Goal: Transaction & Acquisition: Book appointment/travel/reservation

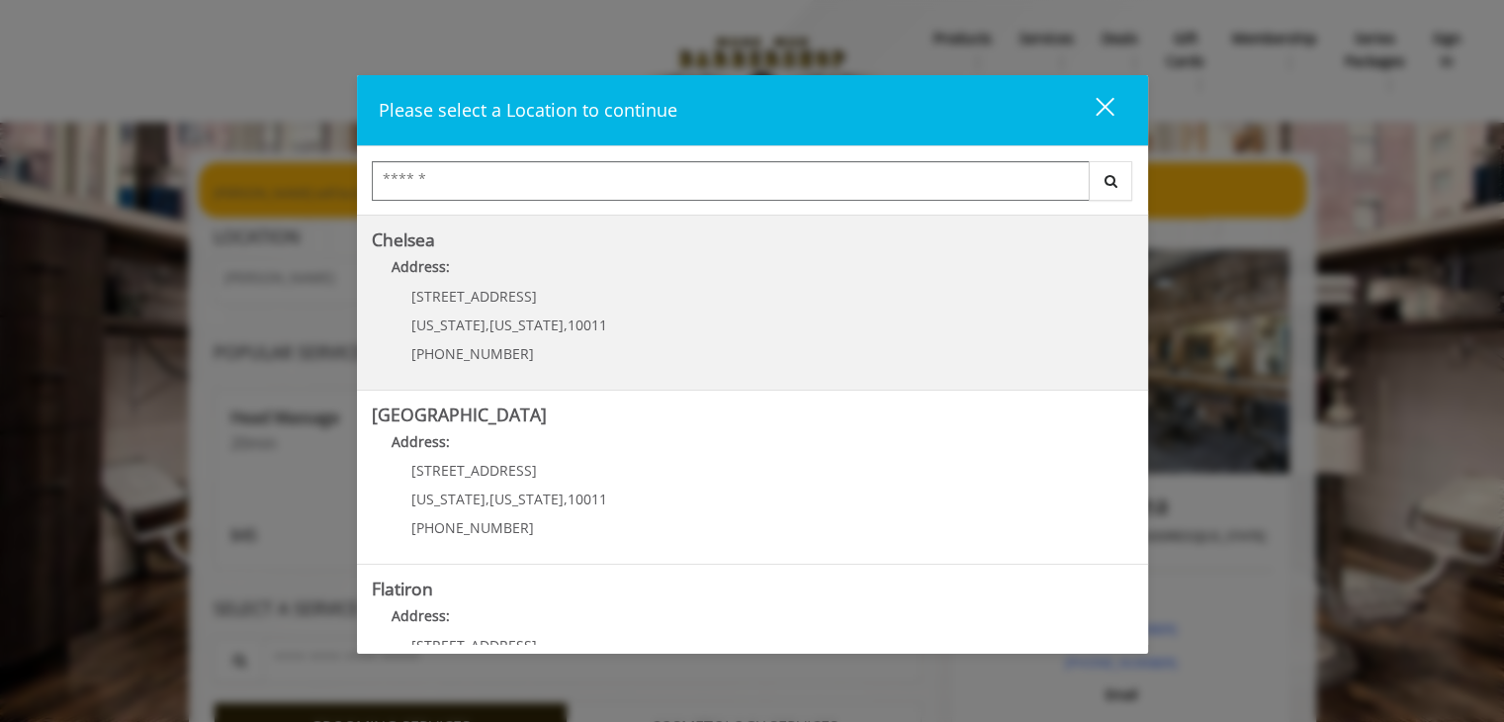
scroll to position [198, 0]
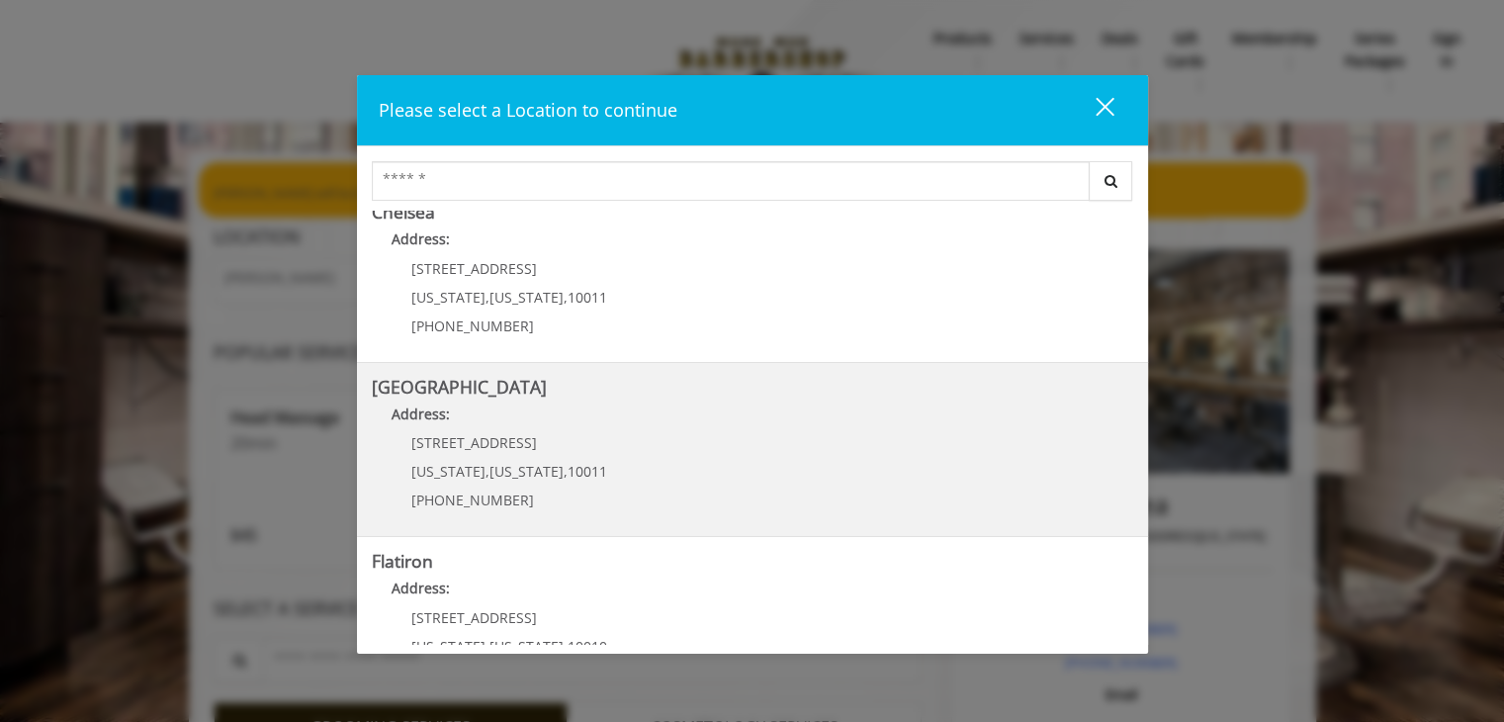
click at [689, 427] on Street "Address:" at bounding box center [752, 419] width 761 height 32
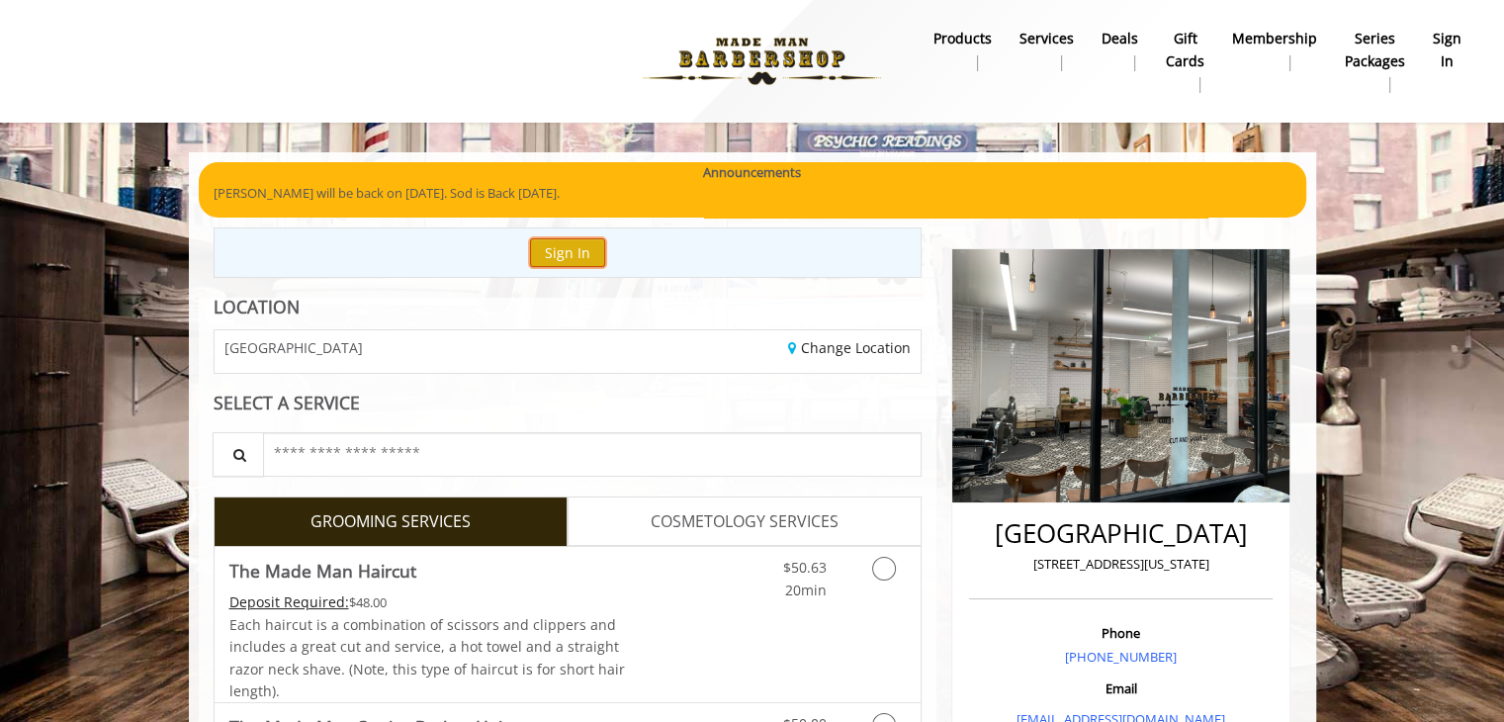
click at [556, 256] on button "Sign In" at bounding box center [567, 252] width 75 height 29
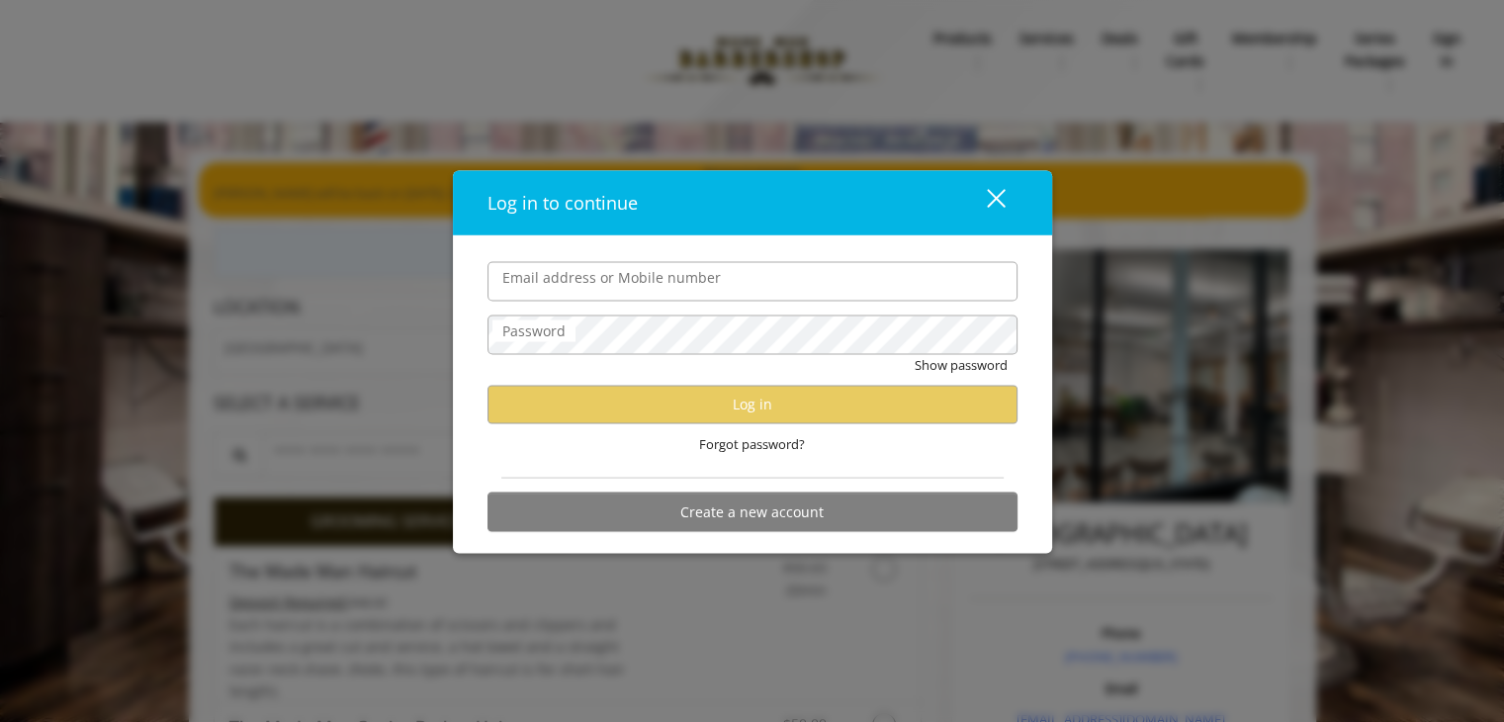
type input "**********"
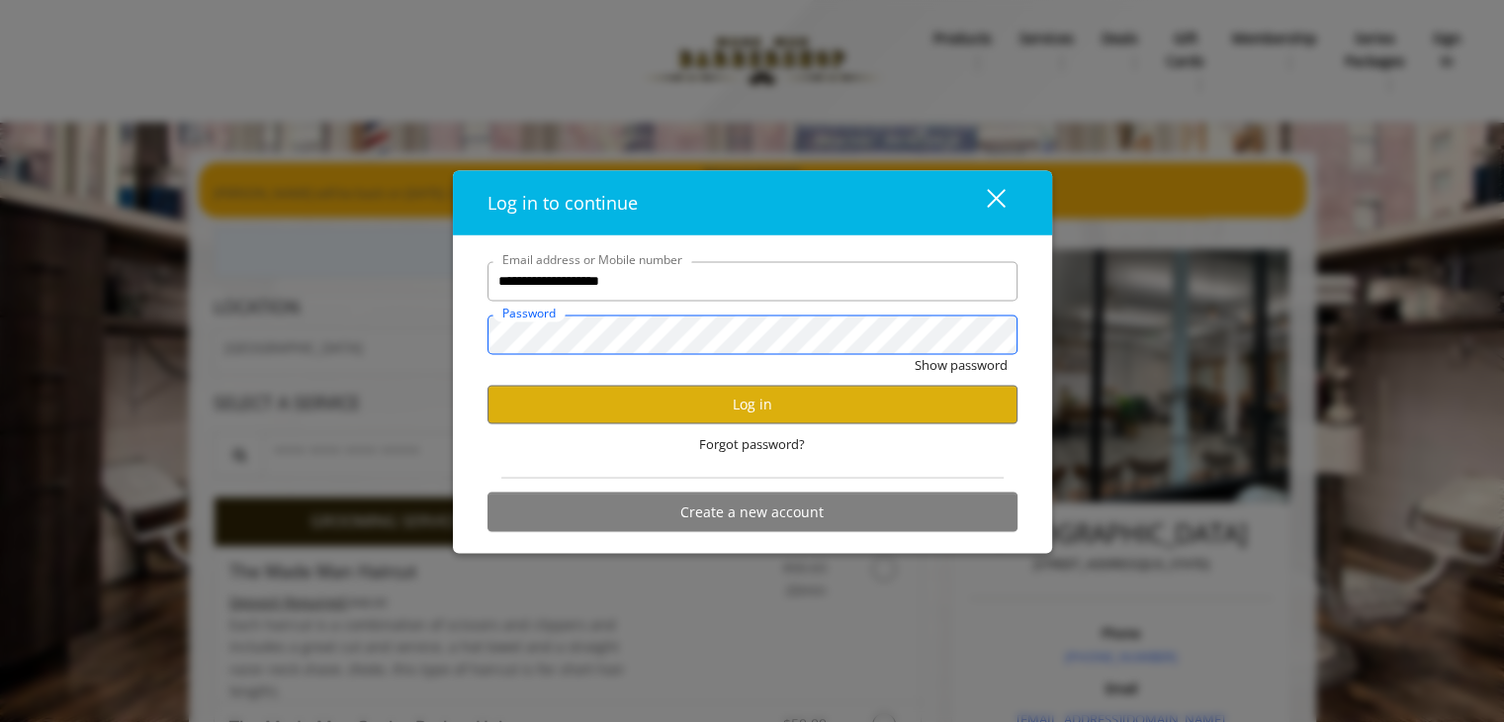
click at [915, 354] on button "Show password" at bounding box center [961, 364] width 93 height 21
click at [684, 407] on button "Log in" at bounding box center [753, 404] width 530 height 39
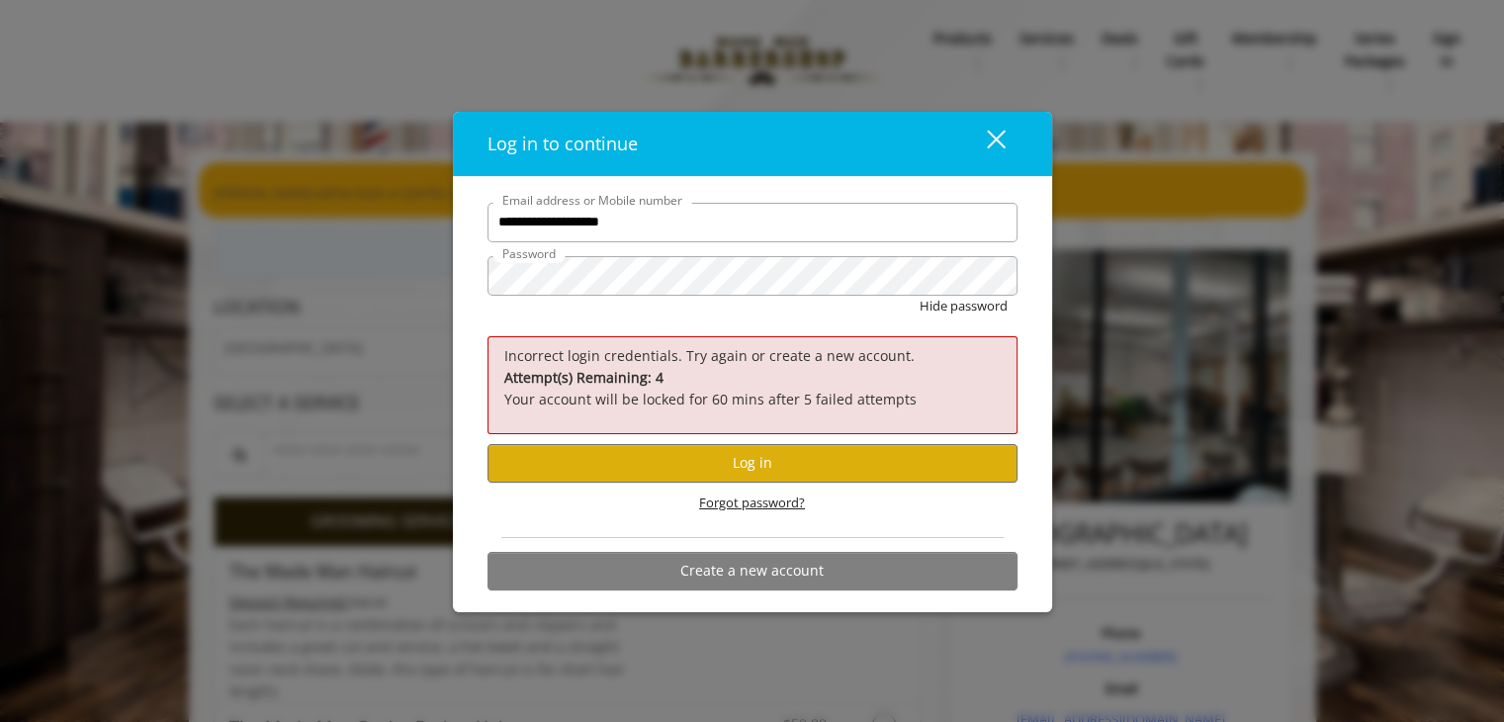
click at [726, 502] on span "Forgot password?" at bounding box center [752, 502] width 106 height 21
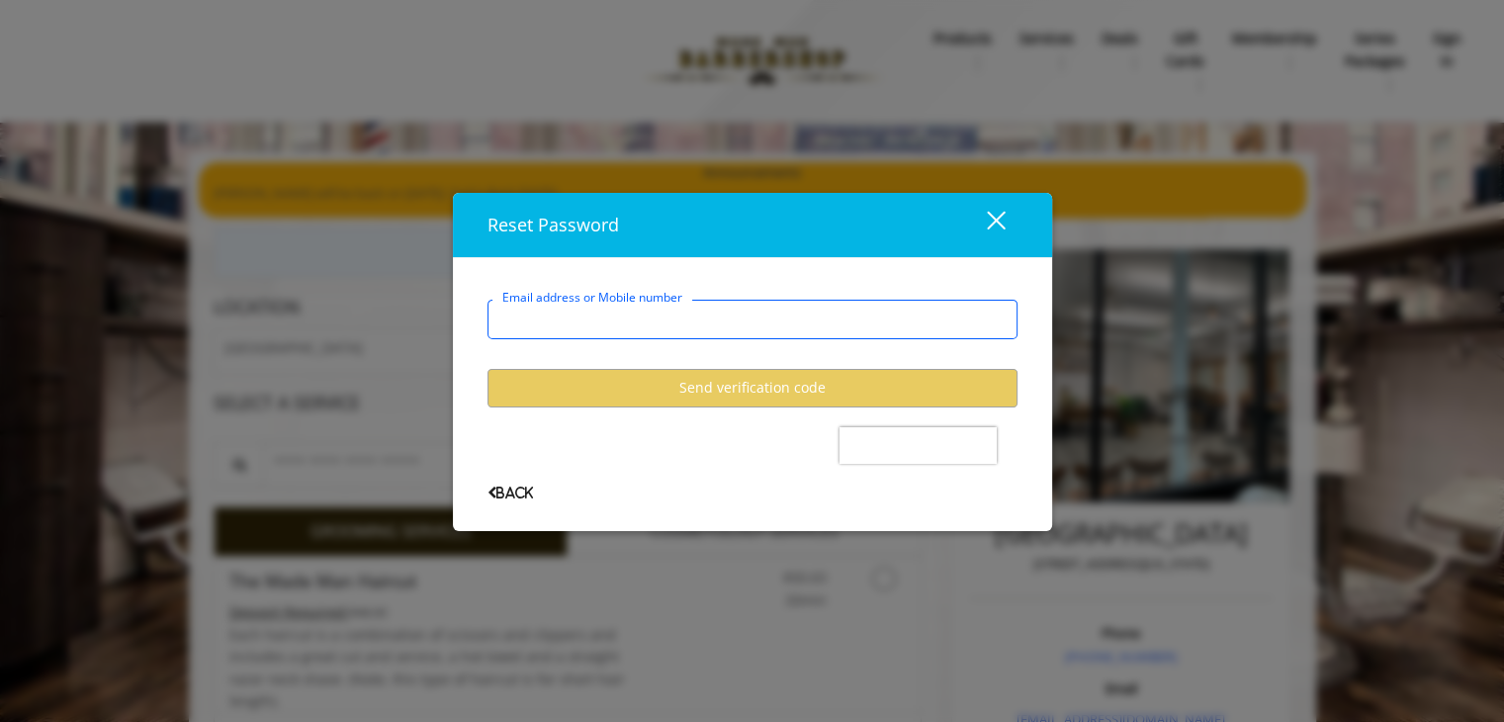
type input "**********"
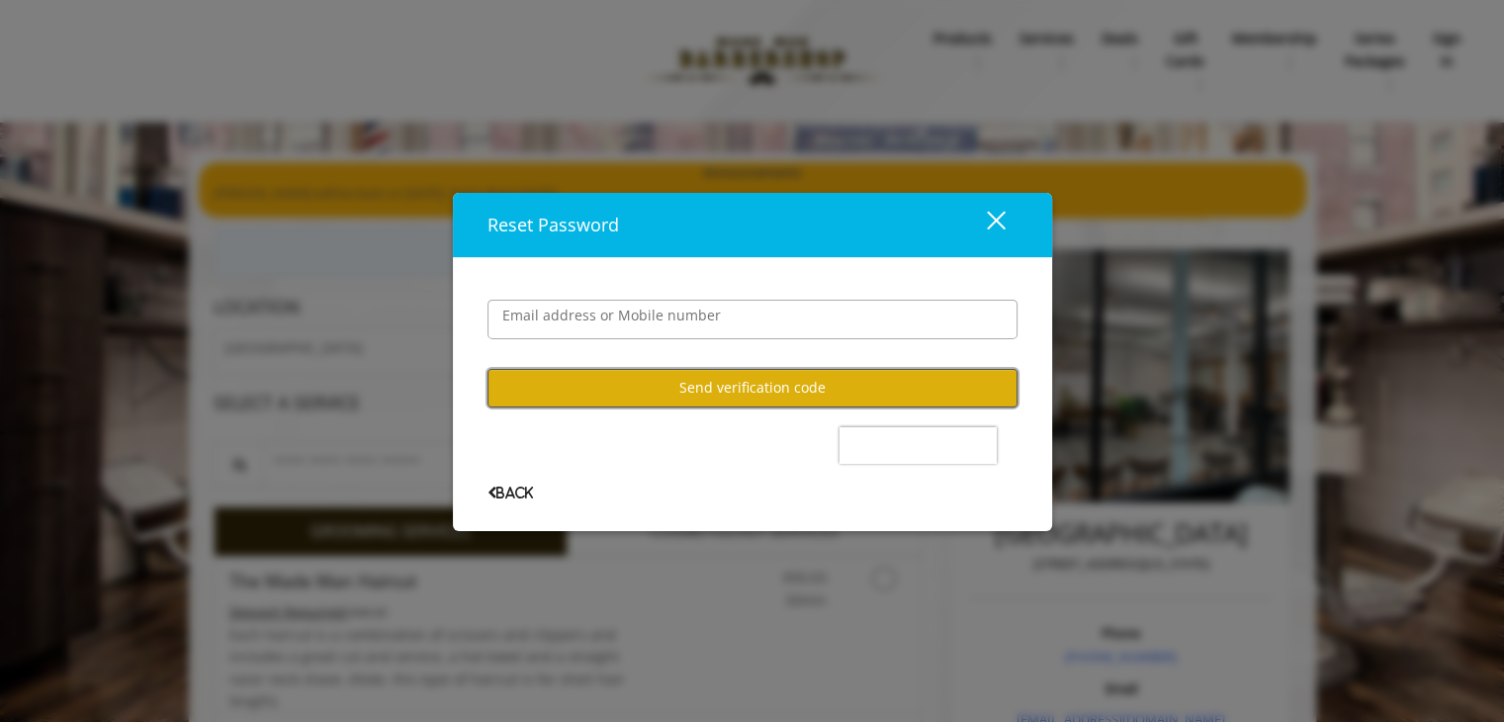
click at [705, 386] on button "Send verification code" at bounding box center [753, 388] width 530 height 39
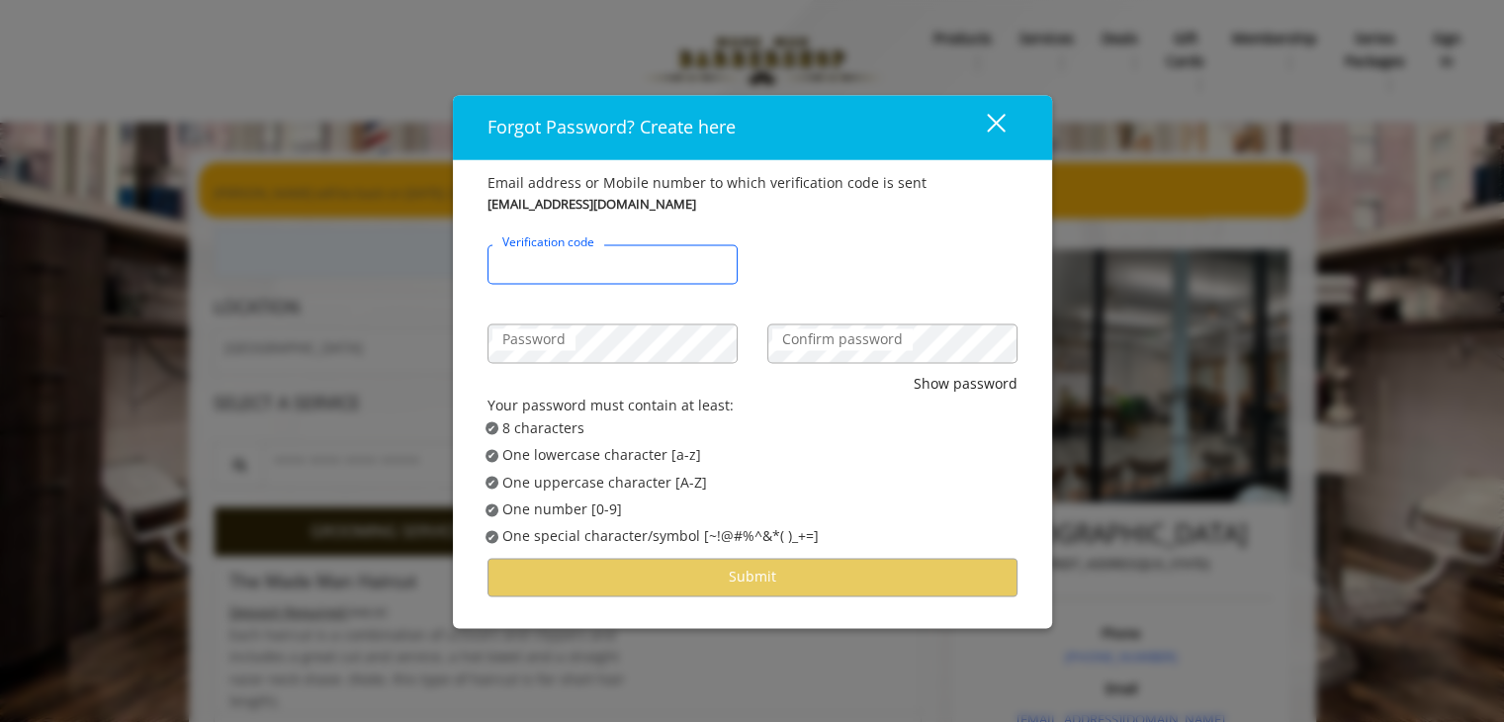
click at [615, 275] on input "Verification code" at bounding box center [613, 264] width 250 height 40
type input "******"
click at [848, 350] on label "Confirm password" at bounding box center [842, 339] width 140 height 22
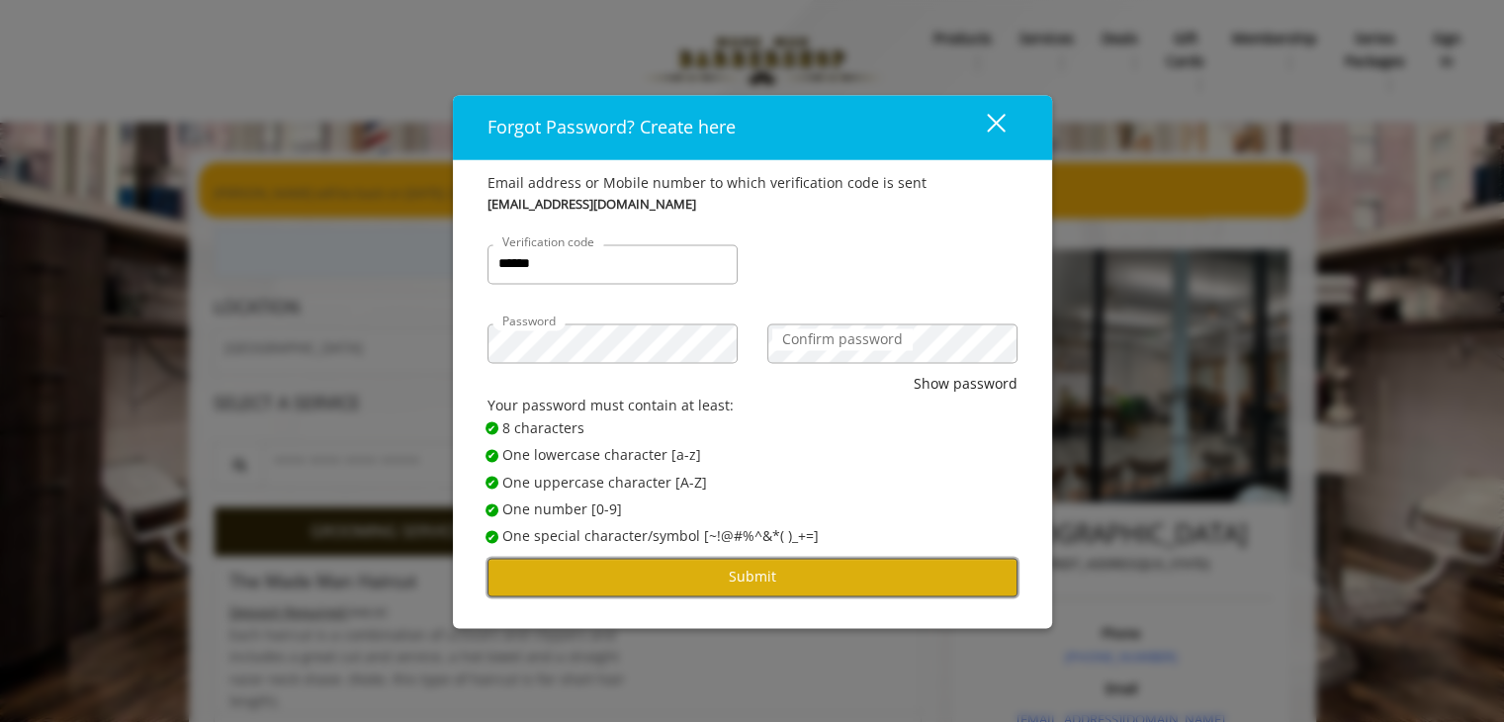
click at [736, 563] on button "Submit" at bounding box center [753, 577] width 530 height 39
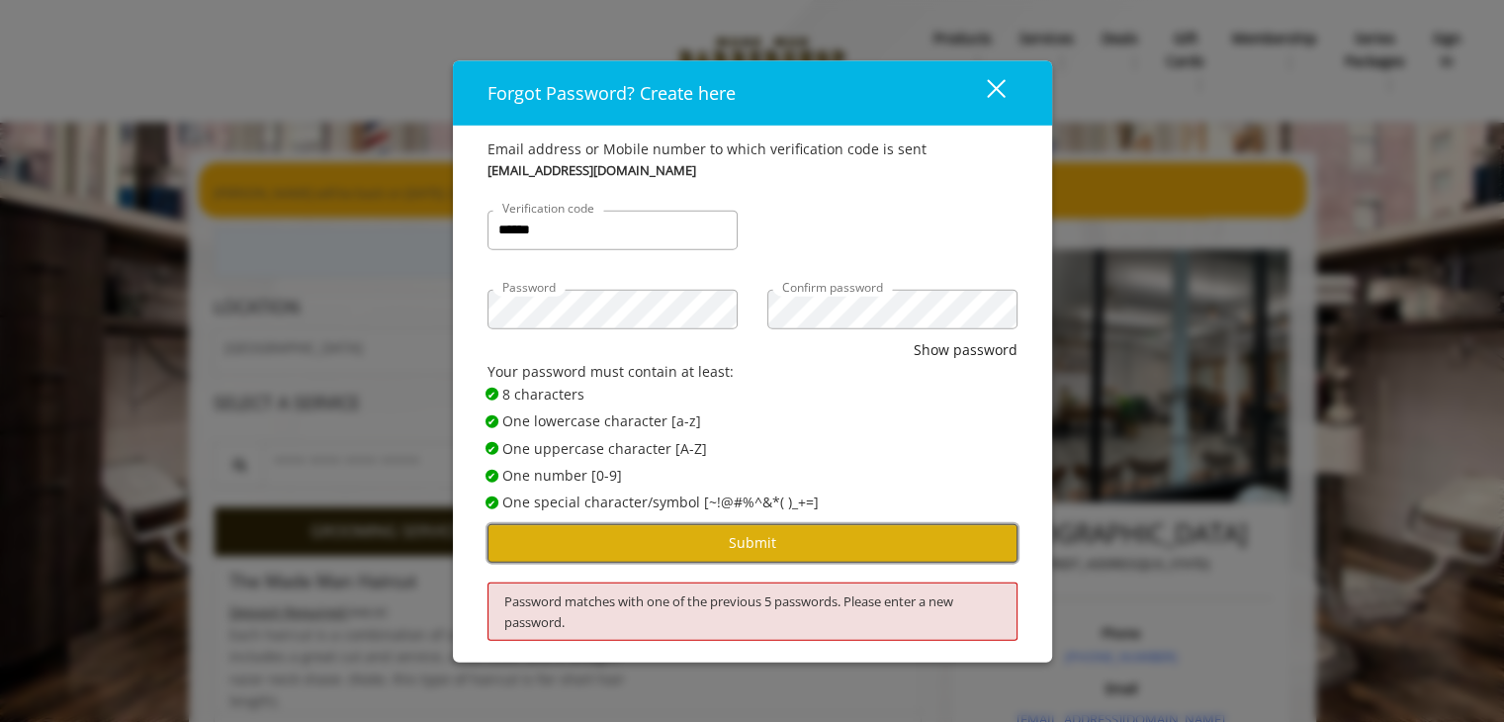
click at [740, 535] on button "Submit" at bounding box center [753, 542] width 530 height 39
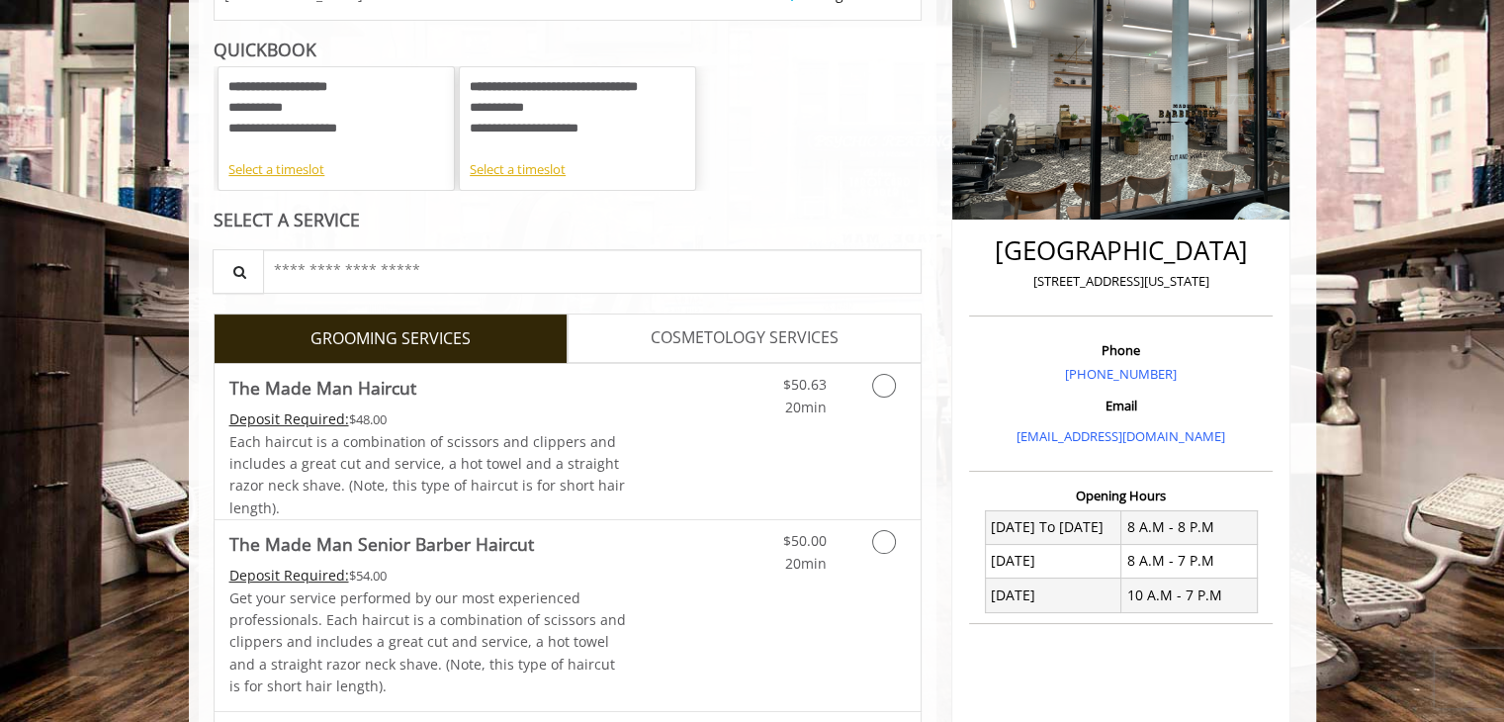
scroll to position [198, 0]
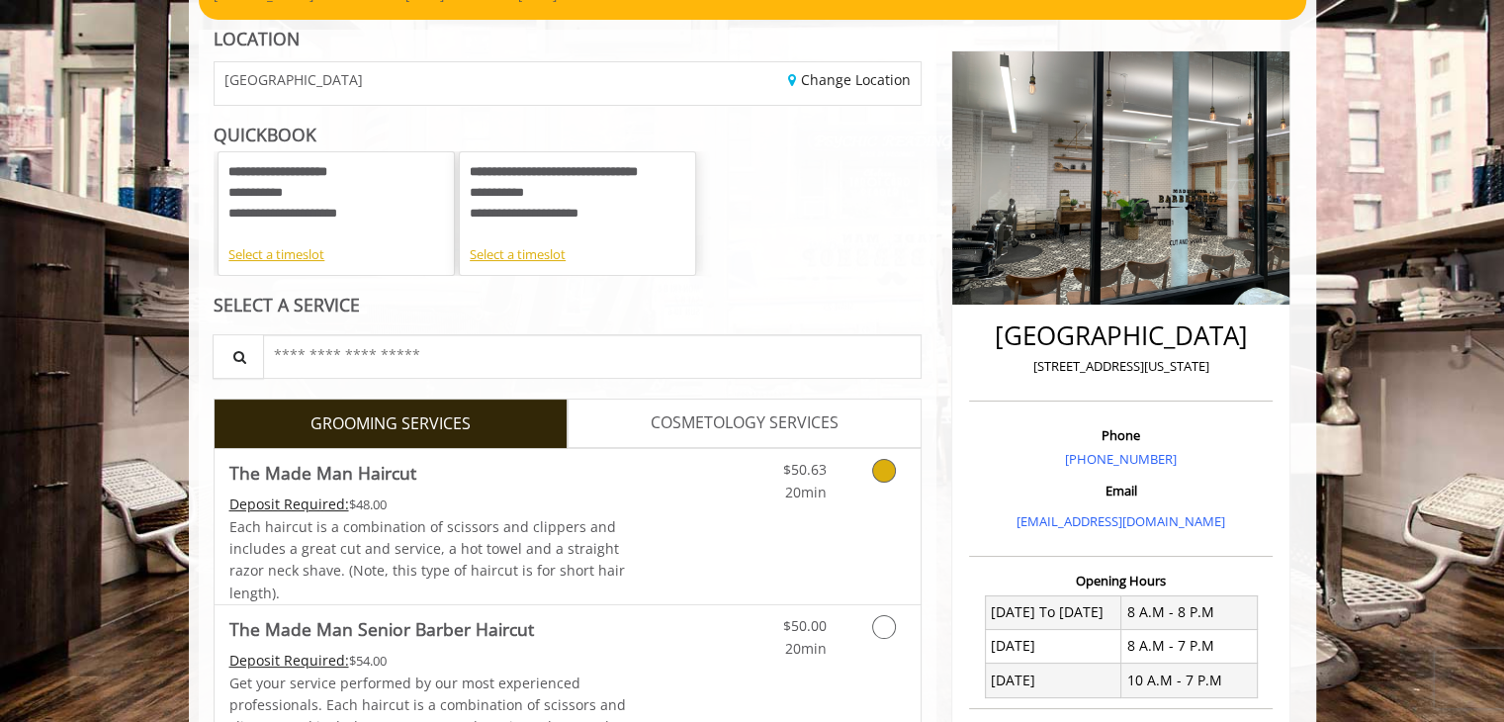
click at [846, 490] on div "Grooming services" at bounding box center [881, 476] width 80 height 54
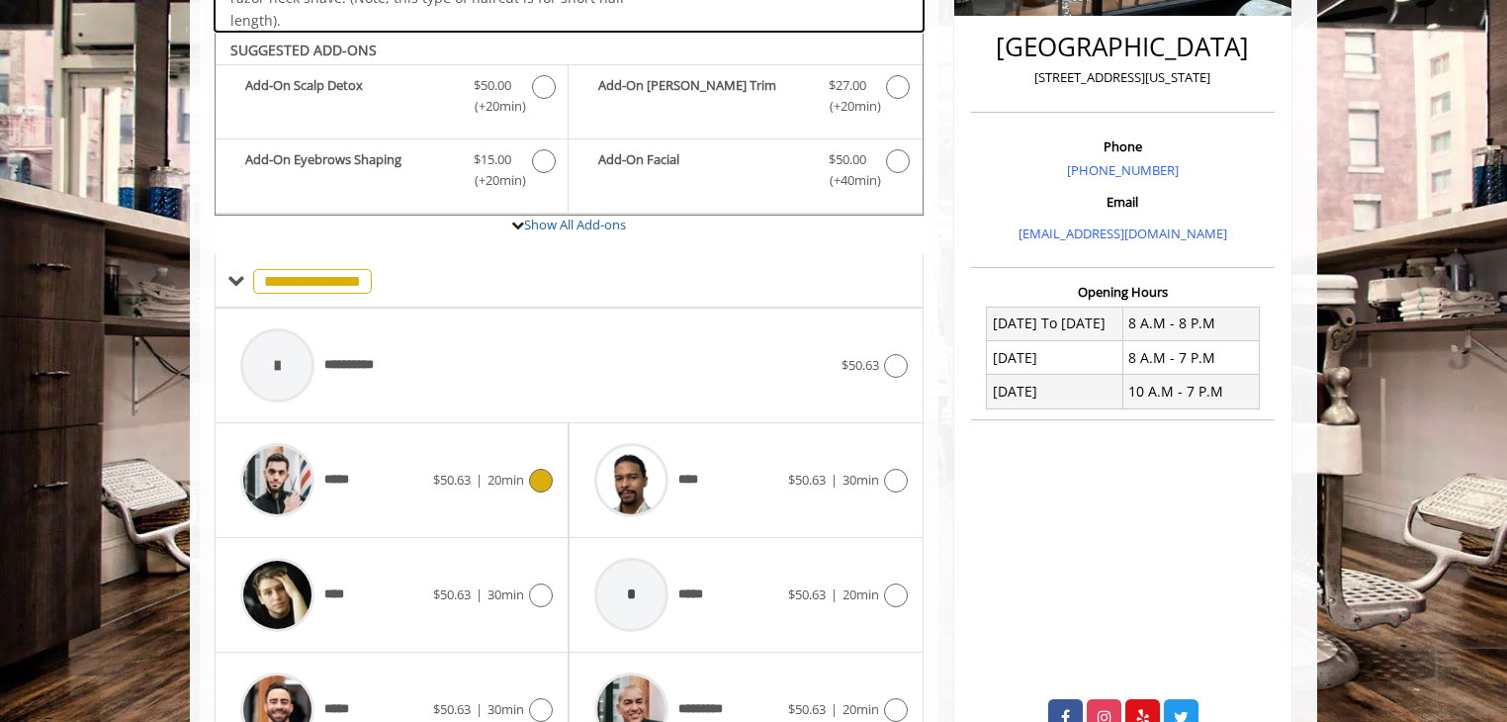
scroll to position [518, 0]
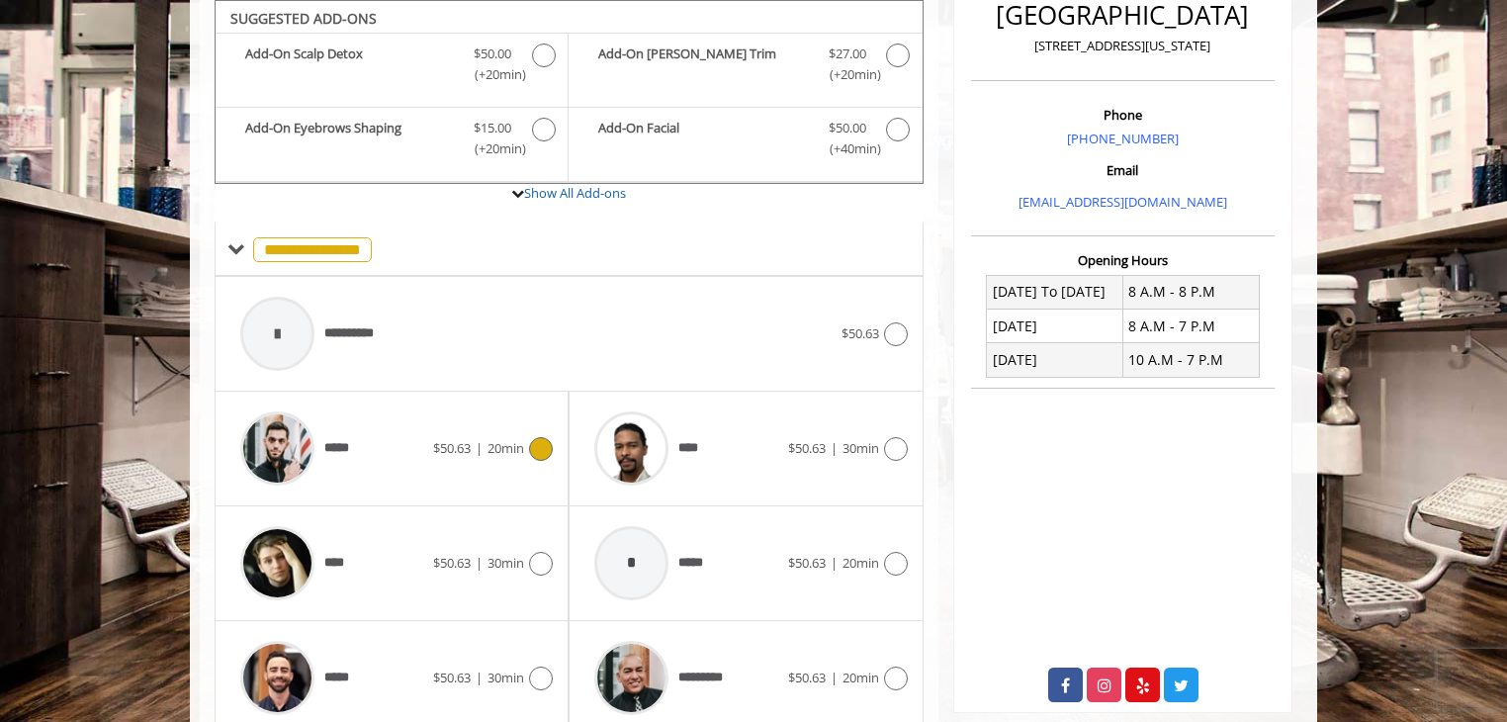
click at [527, 448] on div at bounding box center [538, 449] width 29 height 24
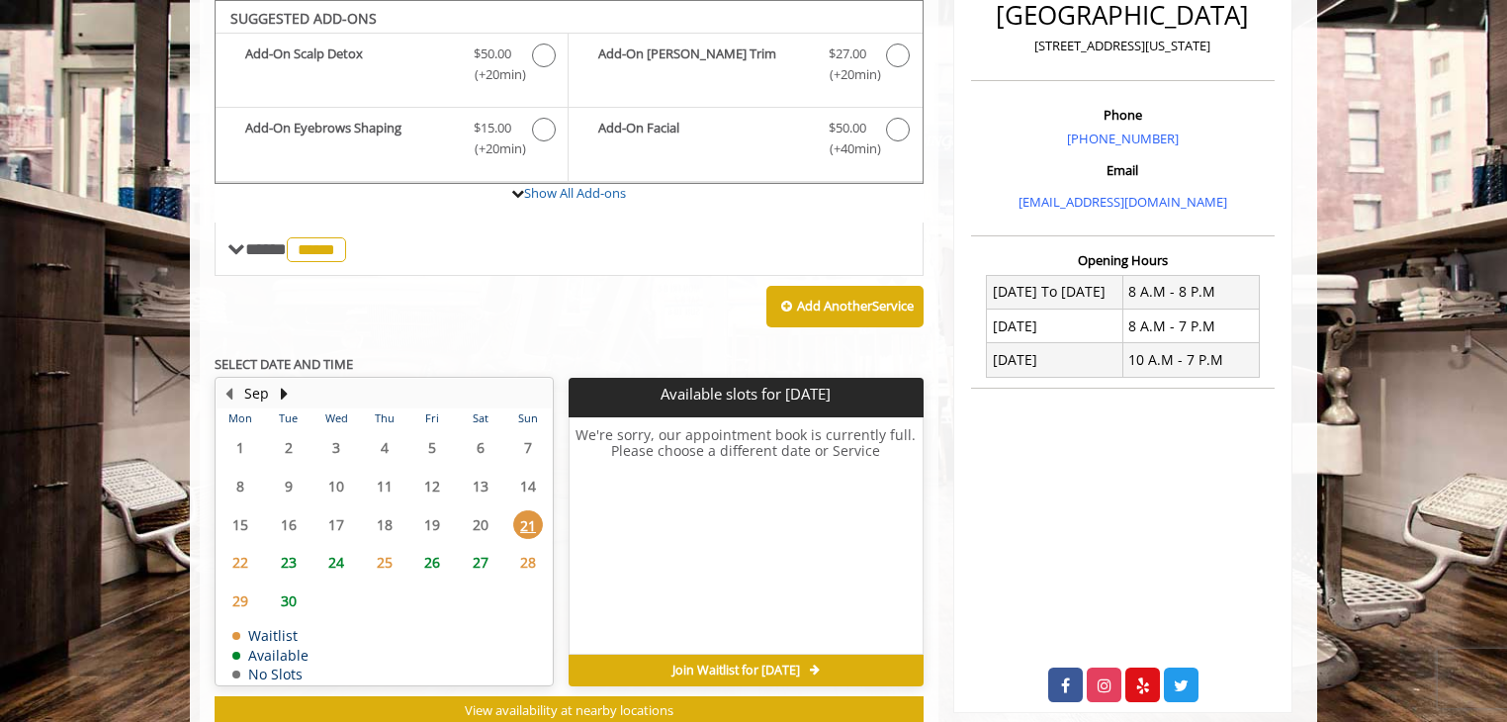
click at [439, 555] on span "26" at bounding box center [432, 562] width 30 height 29
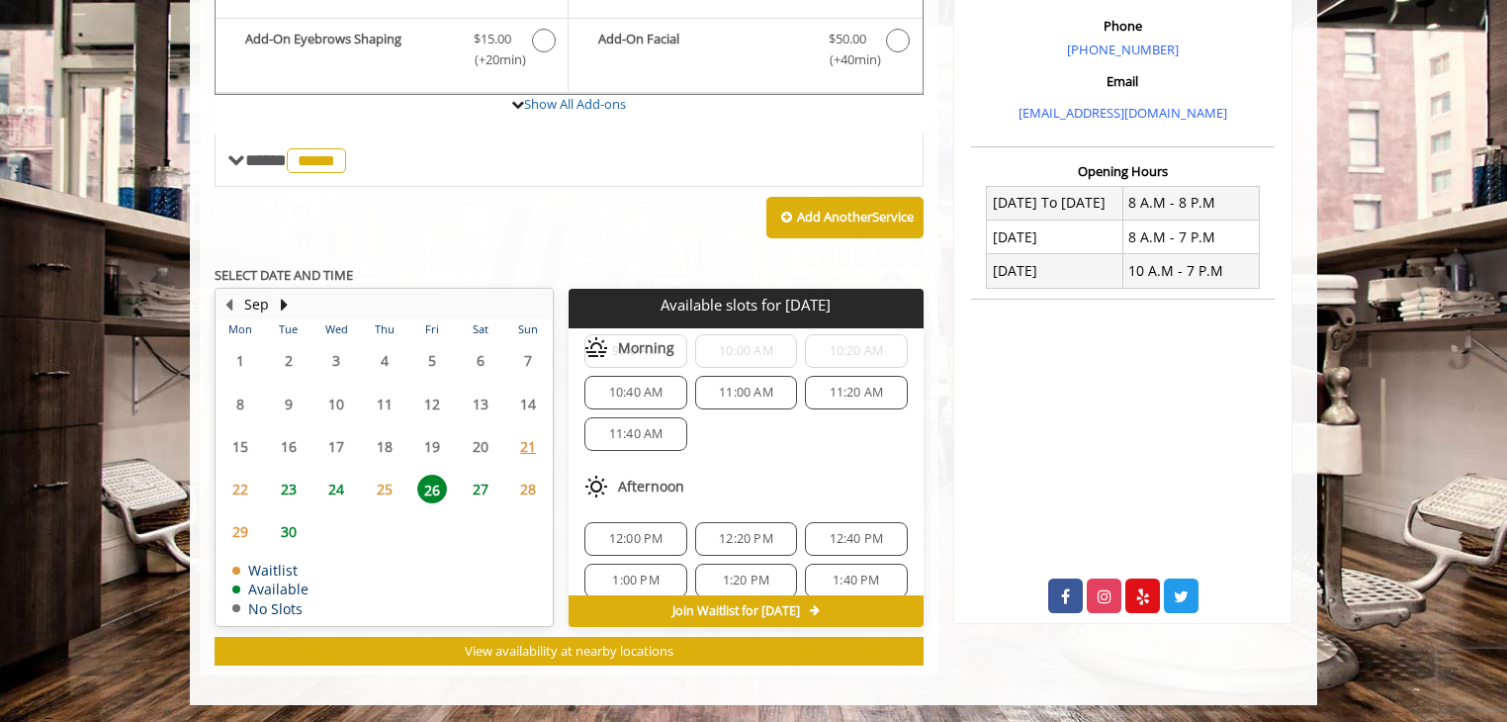
scroll to position [198, 0]
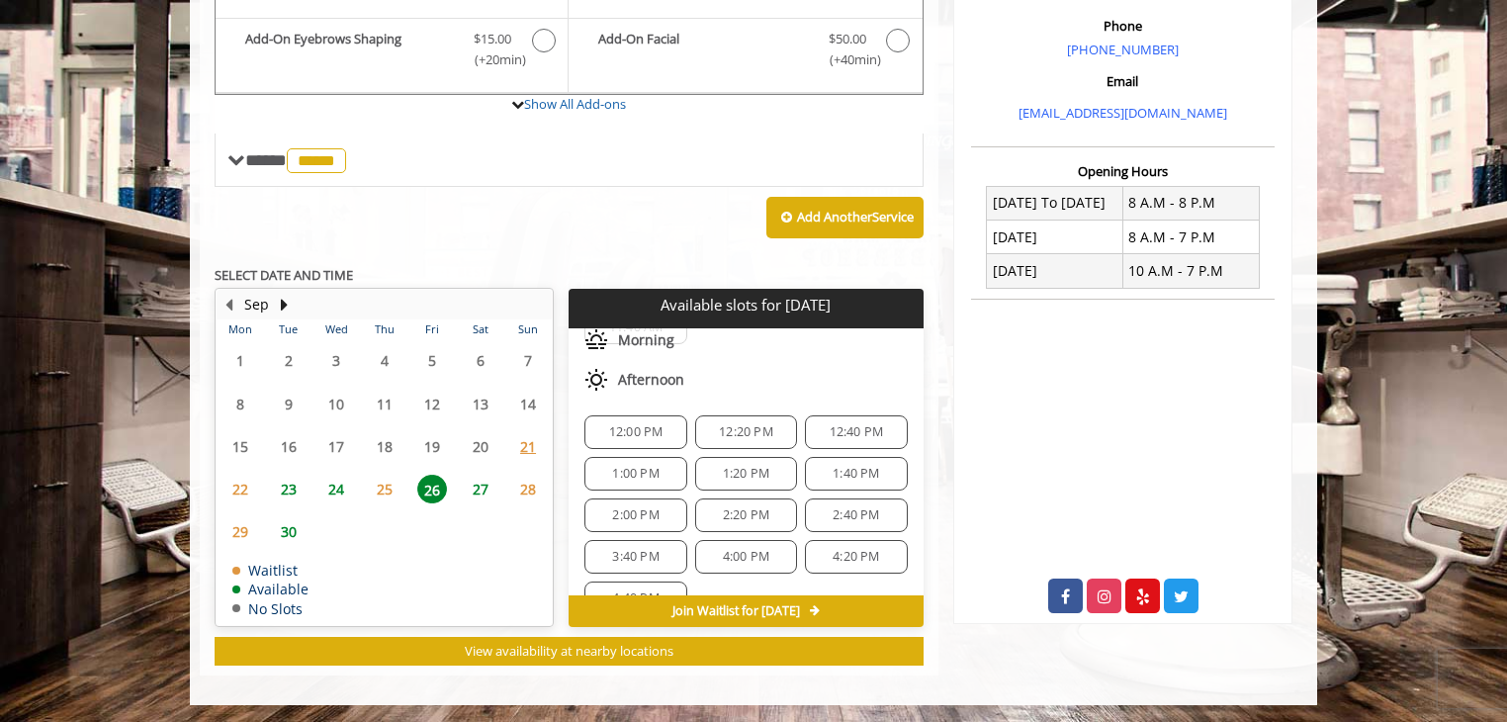
click at [740, 426] on span "12:20 PM" at bounding box center [746, 432] width 54 height 16
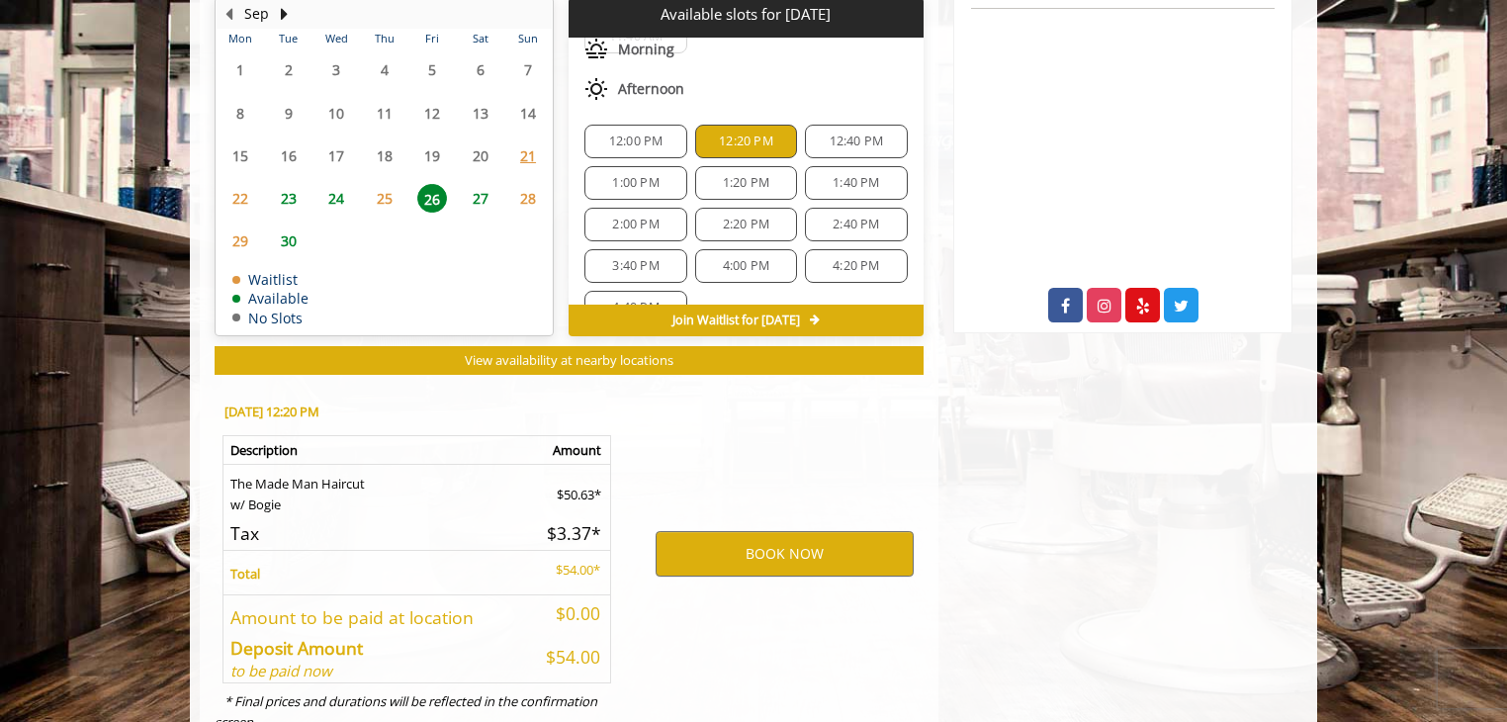
scroll to position [964, 0]
